Goal: Use online tool/utility: Utilize a website feature to perform a specific function

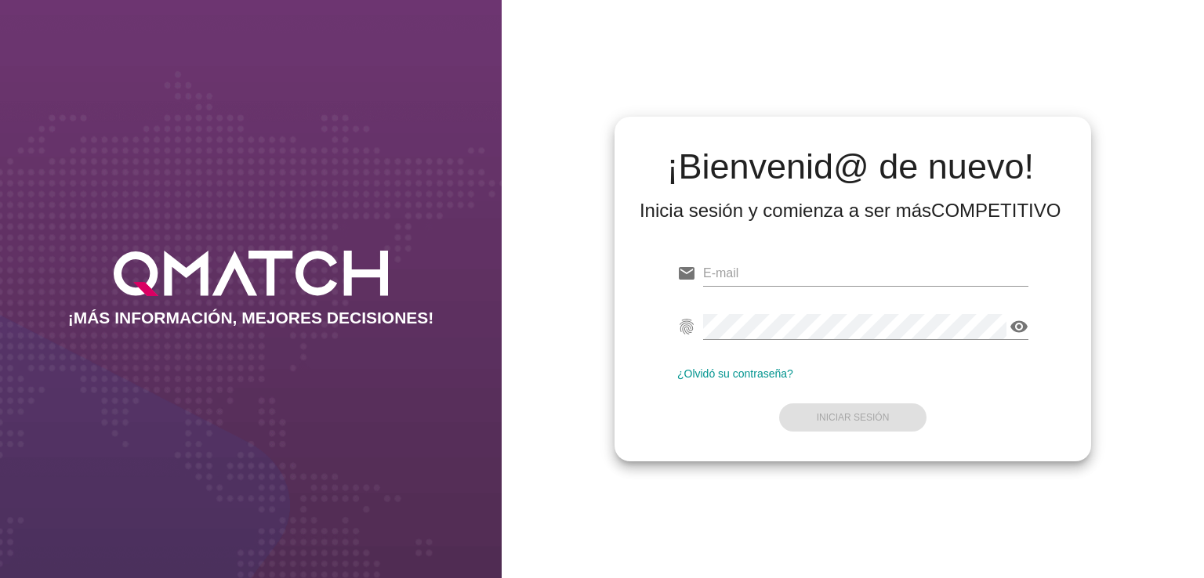
type input "[EMAIL_ADDRESS][PERSON_NAME][DOMAIN_NAME]"
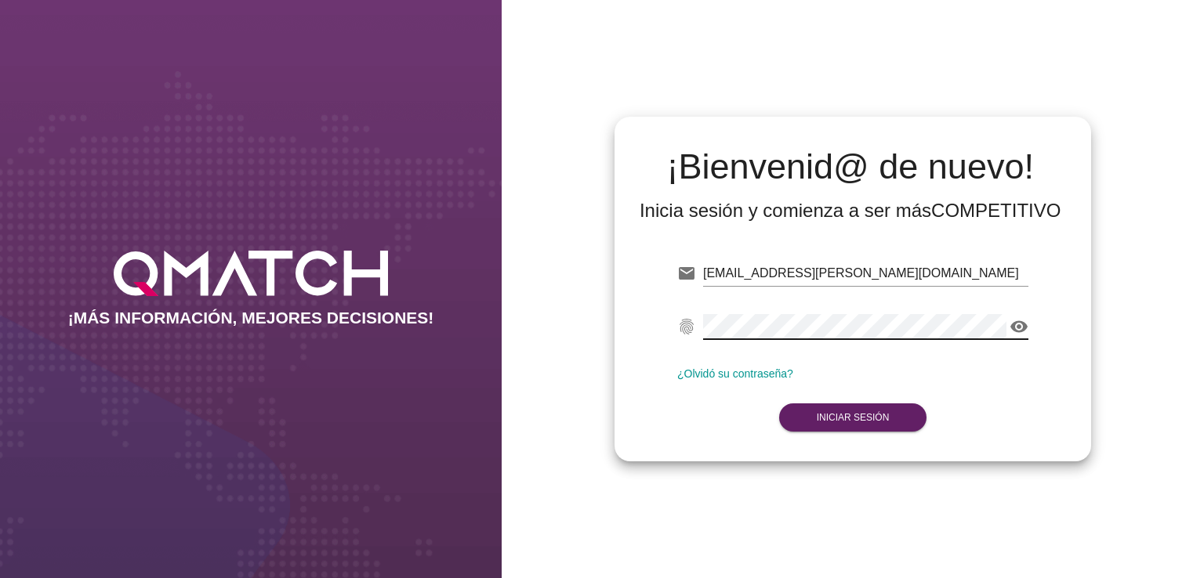
click at [997, 361] on form "email [PERSON_NAME][EMAIL_ADDRESS][PERSON_NAME][DOMAIN_NAME] fingerprint visibi…" at bounding box center [852, 344] width 351 height 185
click at [896, 413] on button "Iniciar Sesión" at bounding box center [853, 418] width 148 height 28
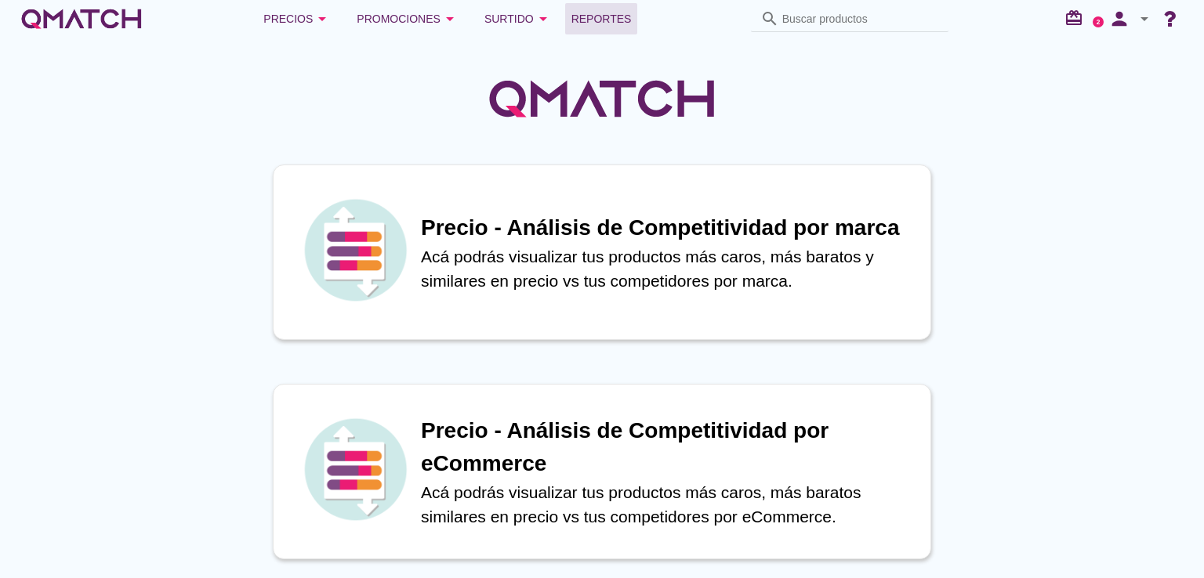
click at [625, 19] on span "Reportes" at bounding box center [601, 18] width 60 height 19
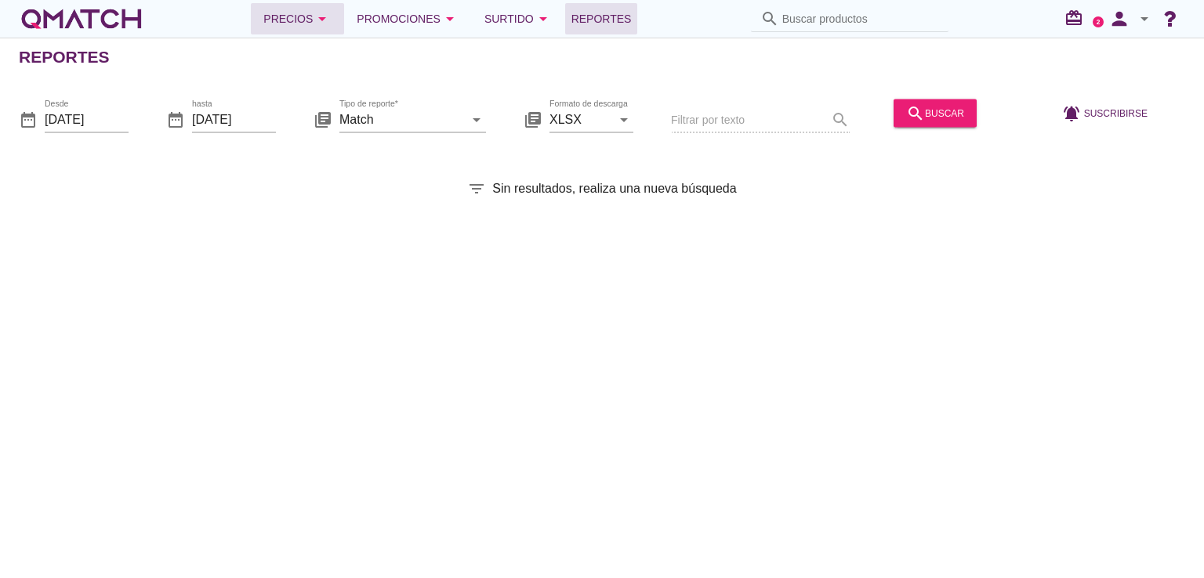
click at [314, 20] on icon "arrow_drop_down" at bounding box center [322, 18] width 19 height 19
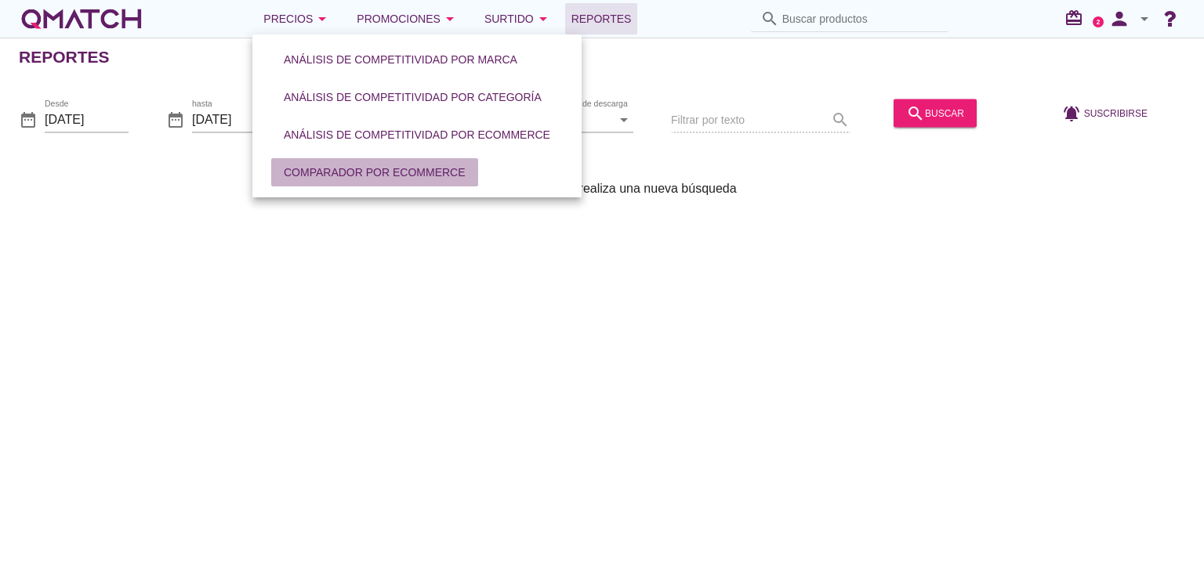
click at [429, 162] on button "Comparador por eCommerce" at bounding box center [374, 172] width 207 height 28
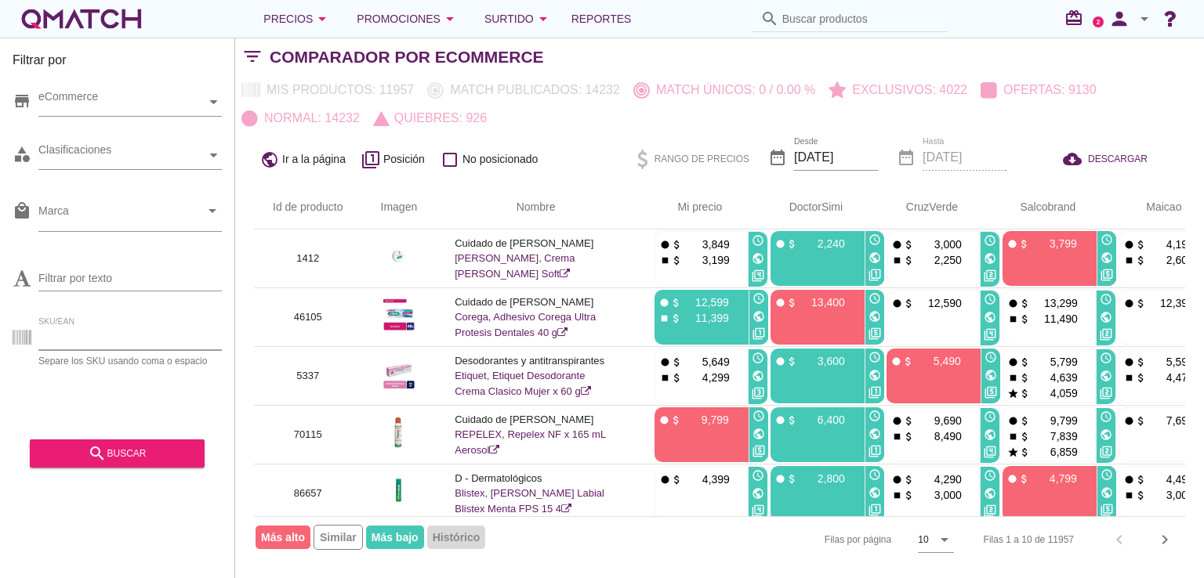
click at [146, 346] on input "SKU/EAN" at bounding box center [129, 337] width 183 height 25
paste input "47716"
type input "47716"
click at [112, 462] on div "search buscar" at bounding box center [117, 453] width 150 height 19
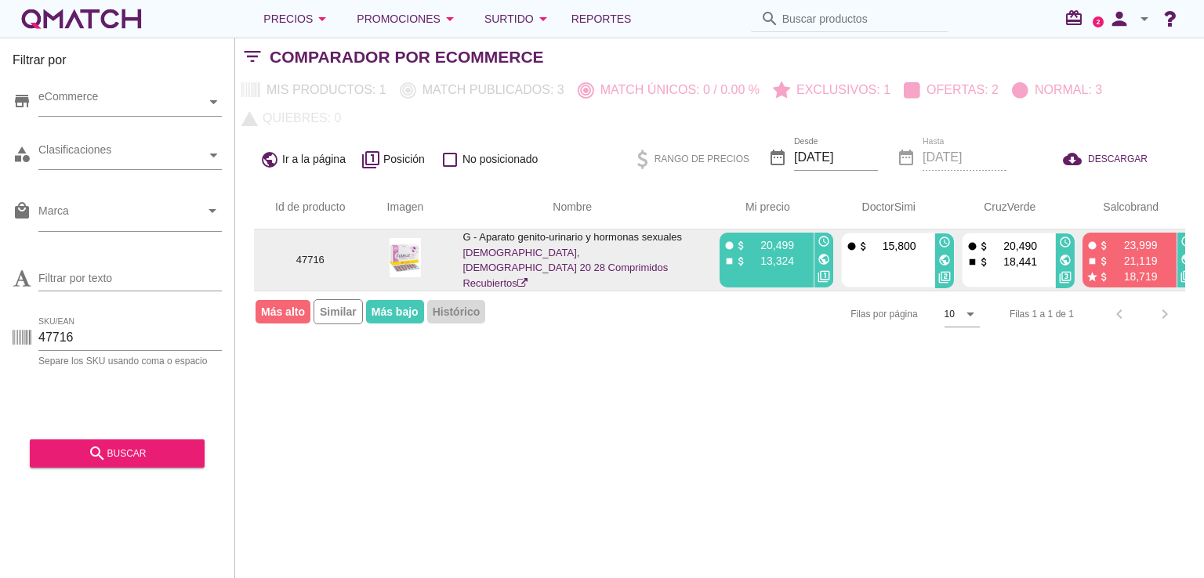
click at [1066, 257] on icon "public" at bounding box center [1065, 260] width 13 height 13
